Goal: Transaction & Acquisition: Book appointment/travel/reservation

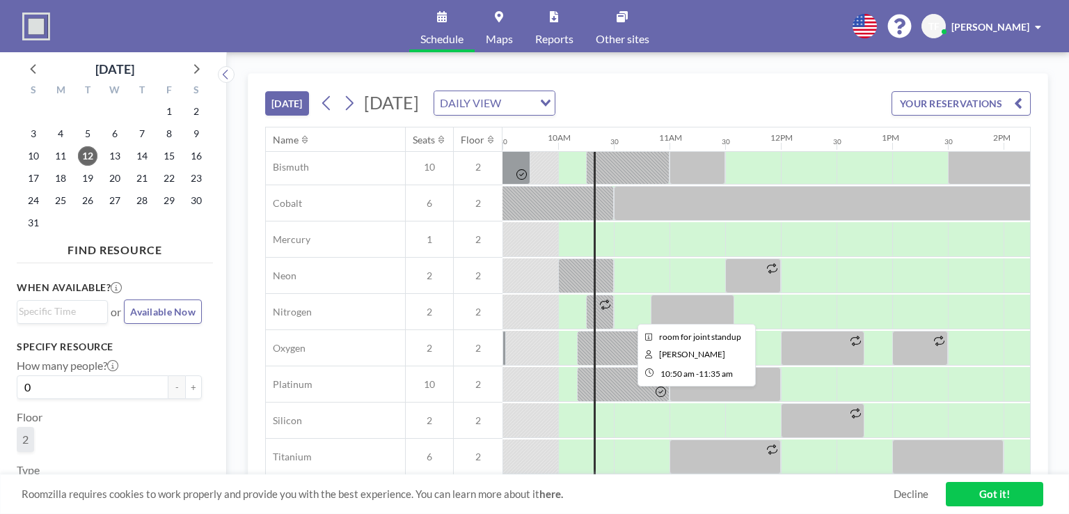
scroll to position [17, 1058]
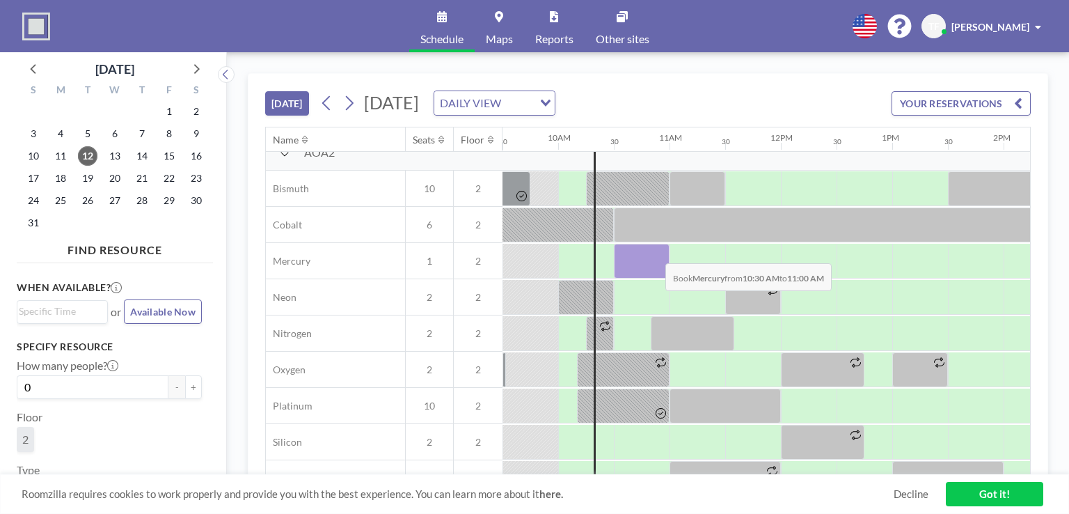
click at [654, 252] on div at bounding box center [642, 261] width 56 height 35
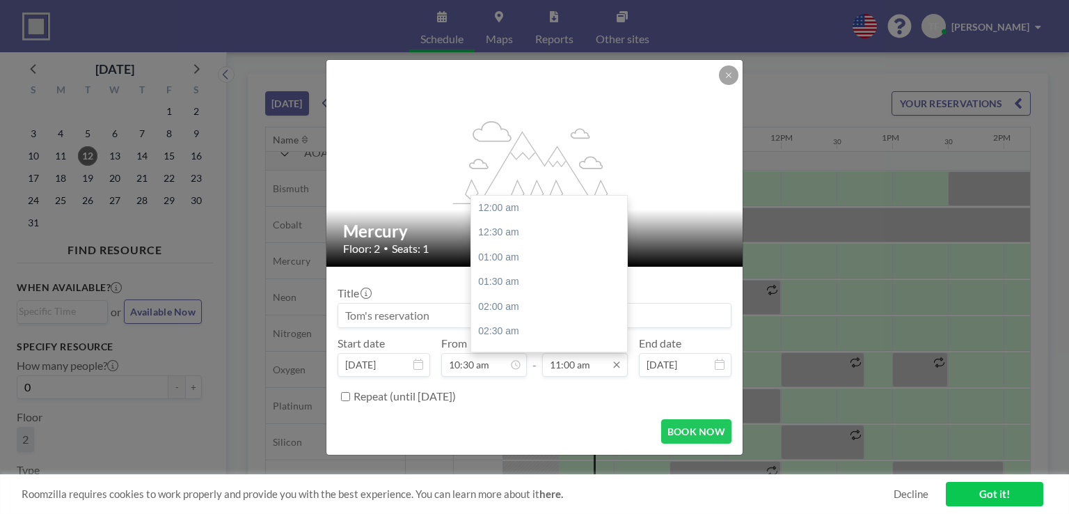
scroll to position [545, 0]
click at [553, 274] on div "12:30 pm" at bounding box center [552, 281] width 163 height 25
type input "12:30 pm"
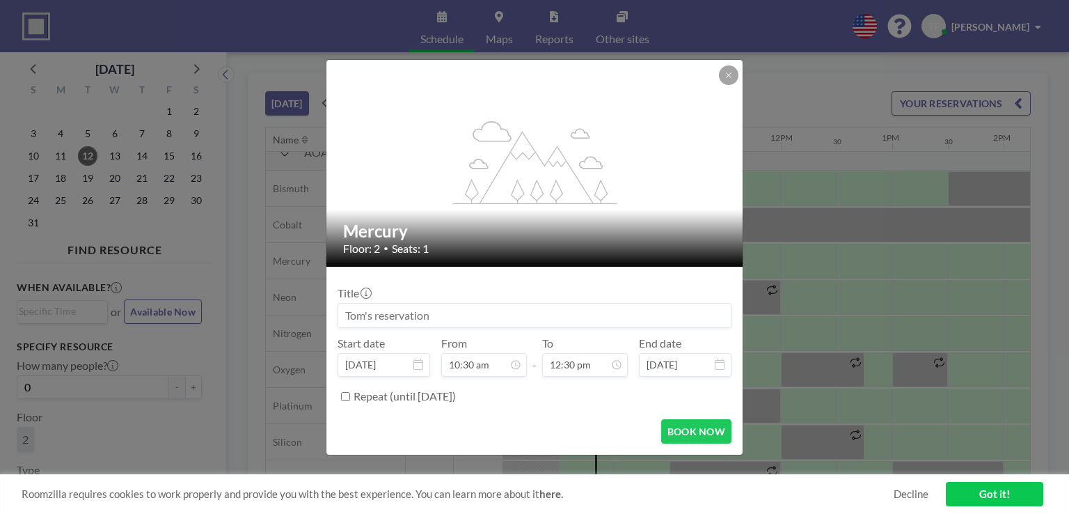
scroll to position [619, 0]
click at [682, 427] on button "BOOK NOW" at bounding box center [696, 431] width 70 height 24
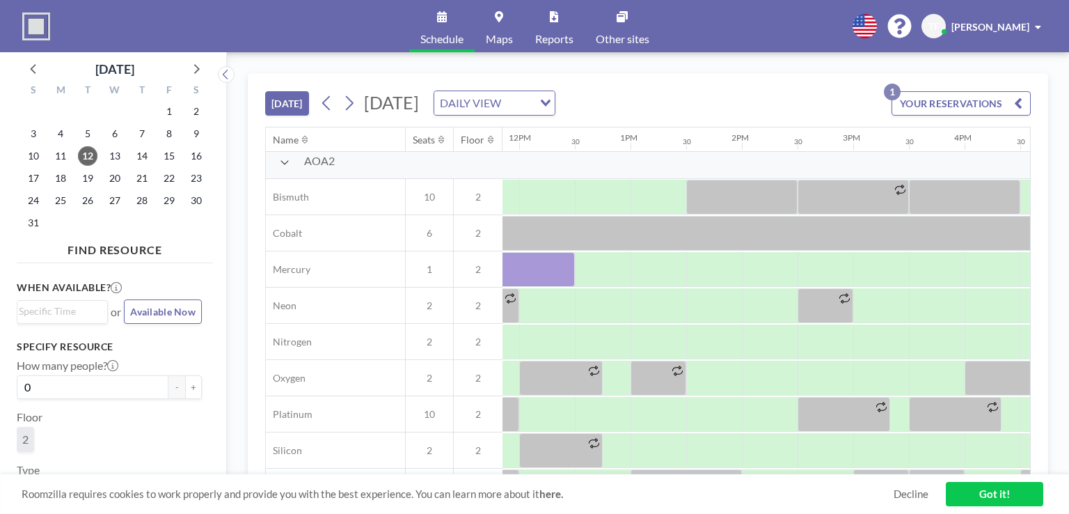
scroll to position [0, 1319]
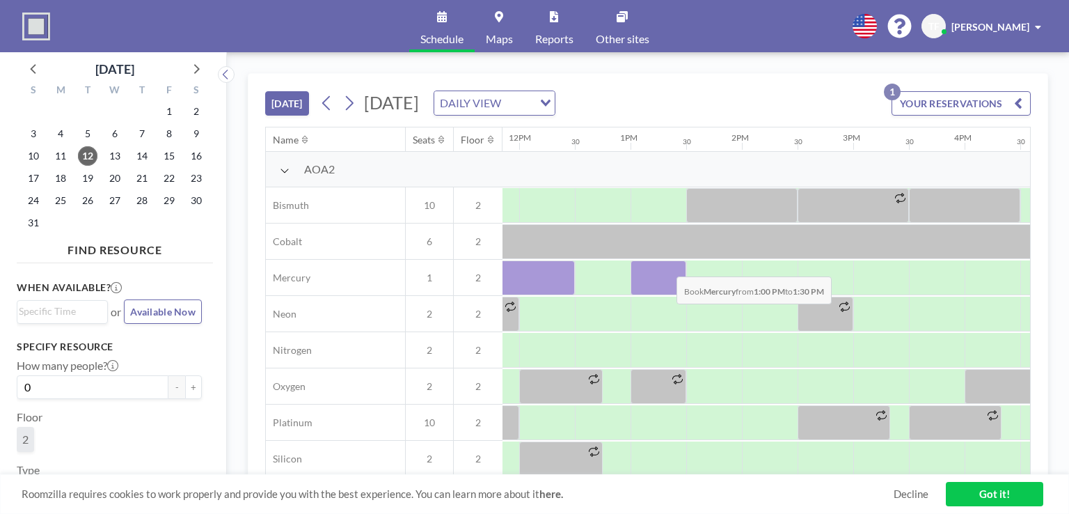
click at [665, 265] on div at bounding box center [659, 277] width 56 height 35
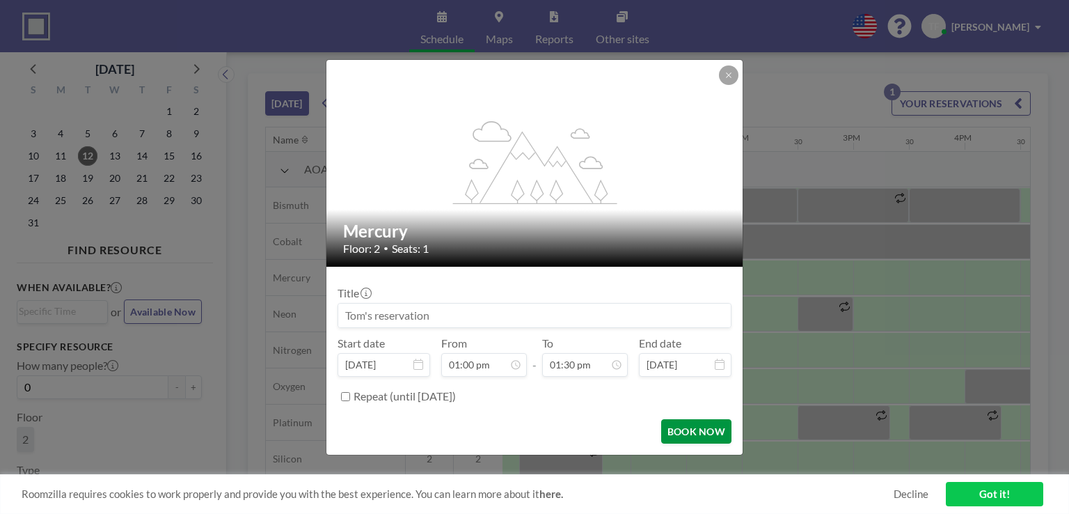
click at [710, 429] on button "BOOK NOW" at bounding box center [696, 431] width 70 height 24
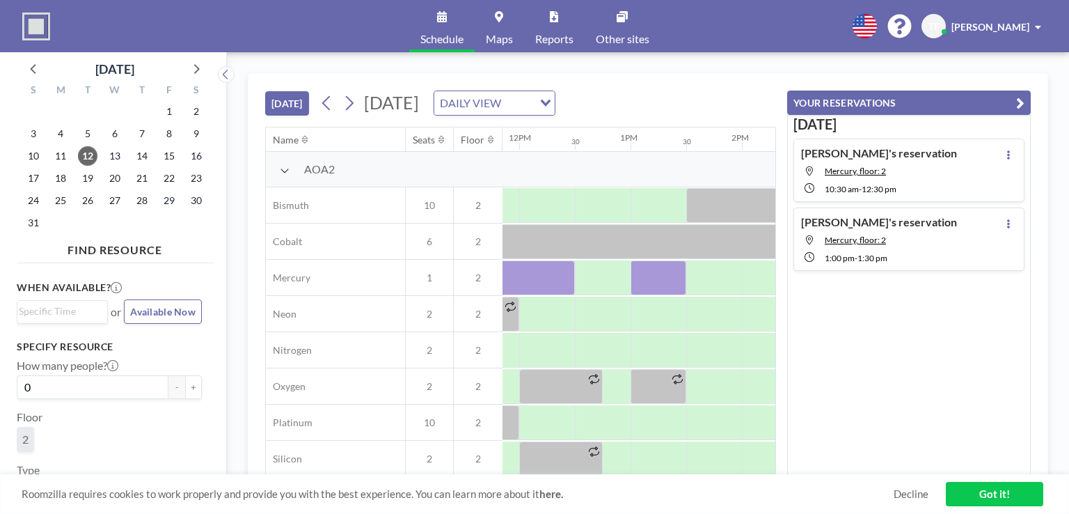
click at [1000, 493] on link "Got it!" at bounding box center [994, 494] width 97 height 24
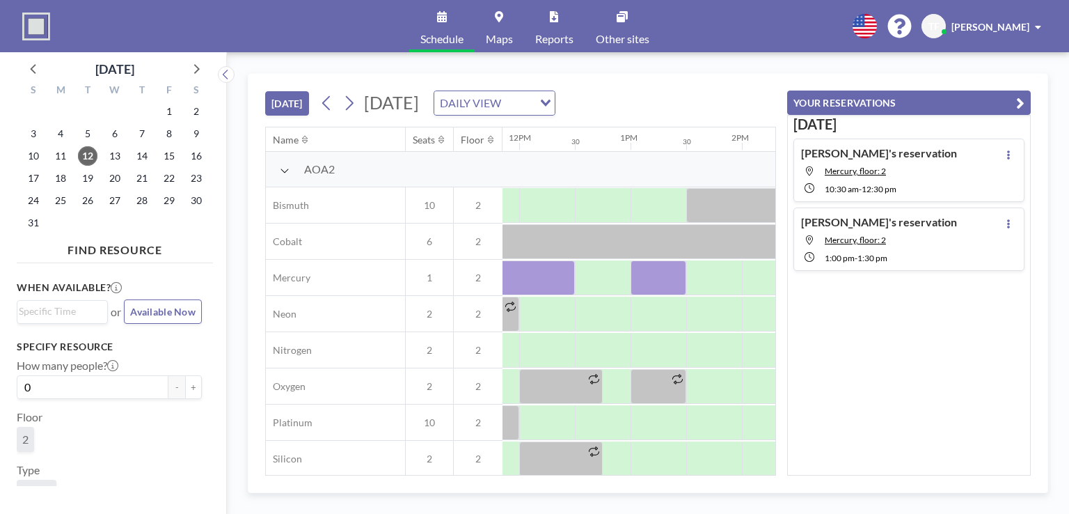
click at [995, 102] on button "YOUR RESERVATIONS" at bounding box center [909, 102] width 244 height 24
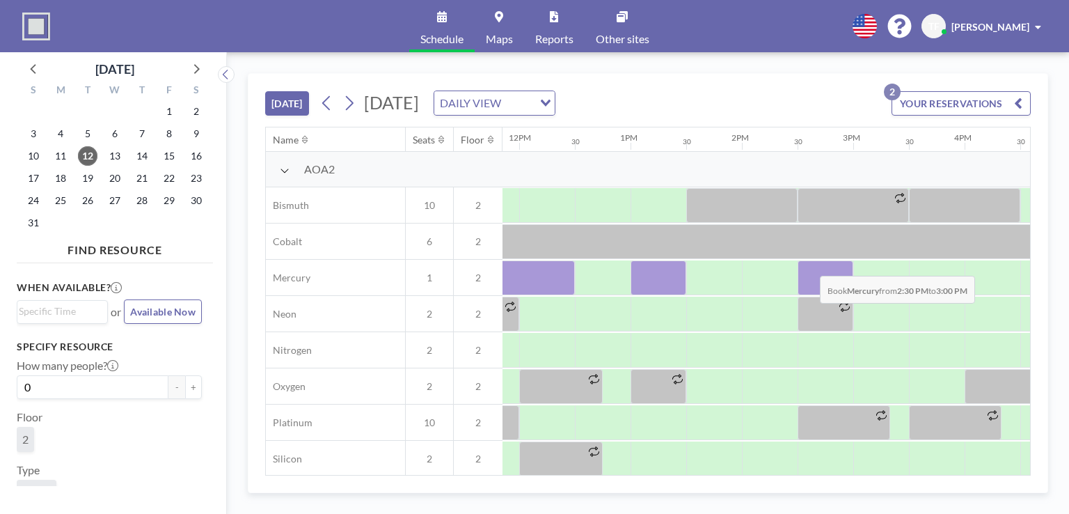
click at [809, 264] on div at bounding box center [826, 277] width 56 height 35
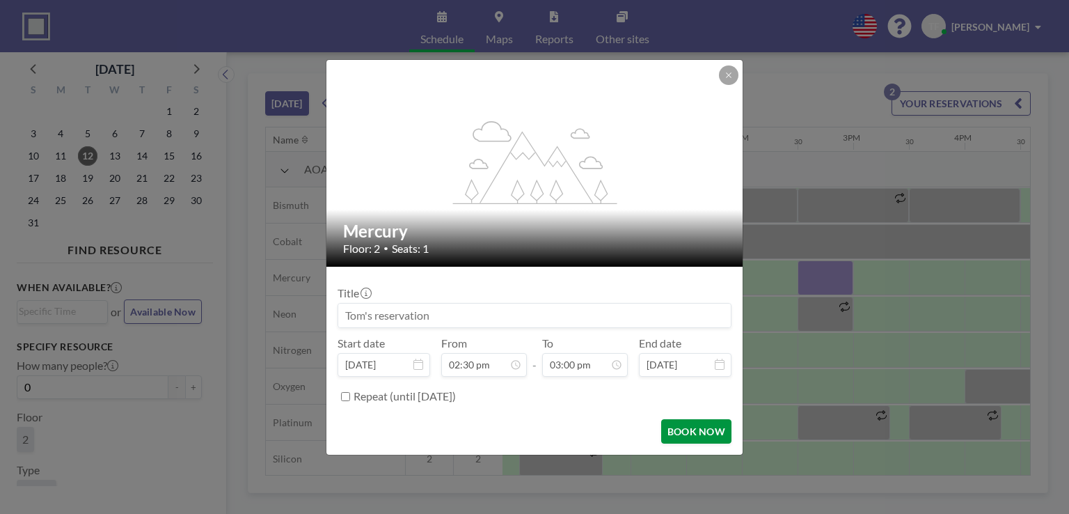
click at [704, 427] on button "BOOK NOW" at bounding box center [696, 431] width 70 height 24
